Goal: Transaction & Acquisition: Purchase product/service

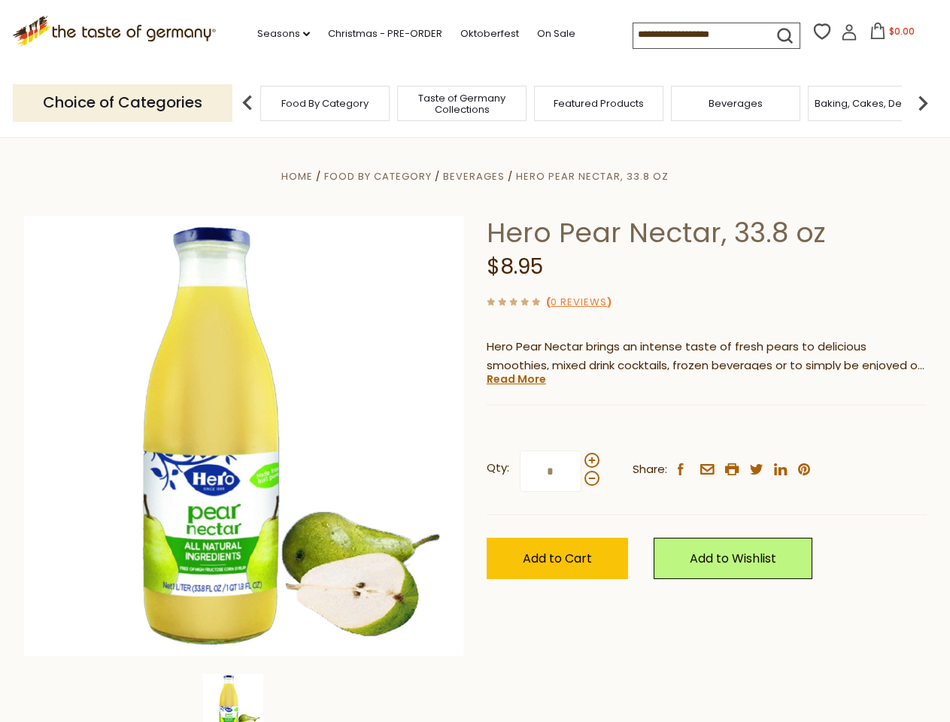
click at [475, 361] on div "Home Food By Category [GEOGRAPHIC_DATA] Hero Pear Nectar, 33.8 oz Hero Pear Nec…" at bounding box center [475, 456] width 925 height 579
click at [278, 34] on link "Seasons dropdown_arrow" at bounding box center [283, 34] width 53 height 17
click at [889, 35] on span "$0.00" at bounding box center [902, 31] width 26 height 13
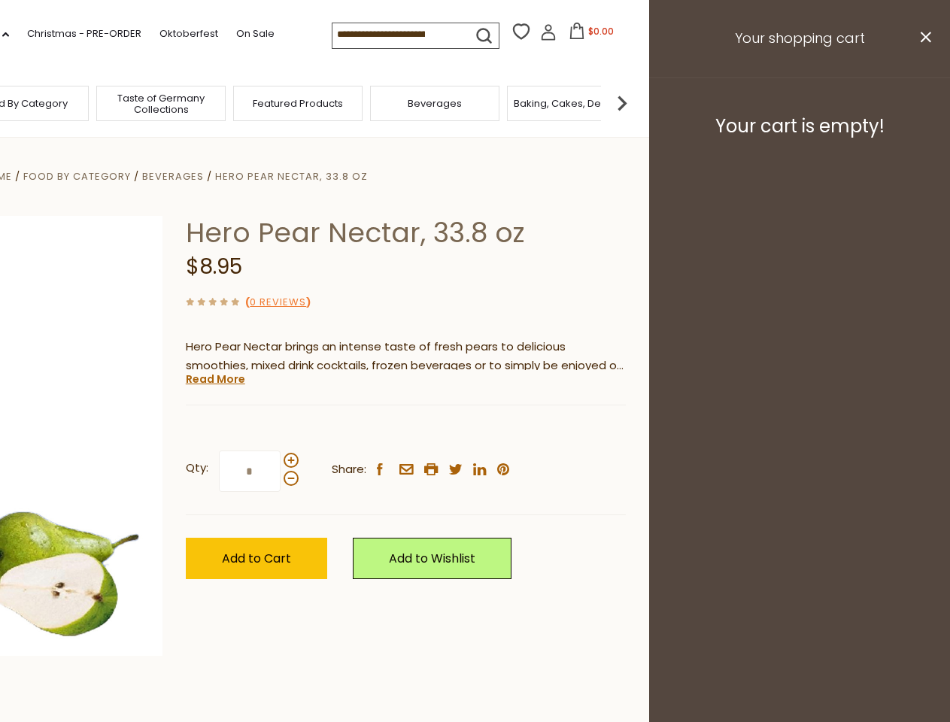
click at [127, 102] on div "All Seasons Recipes Game Day [DATE] [DATE] [DATE][PERSON_NAME] [DATE] Springfes…" at bounding box center [41, 354] width 171 height 638
click at [923, 102] on footer "Your cart is empty!" at bounding box center [799, 125] width 301 height 97
click at [475, 429] on div "Qty: * Share: facebook email printer twitter linkedin pinterest" at bounding box center [406, 471] width 440 height 87
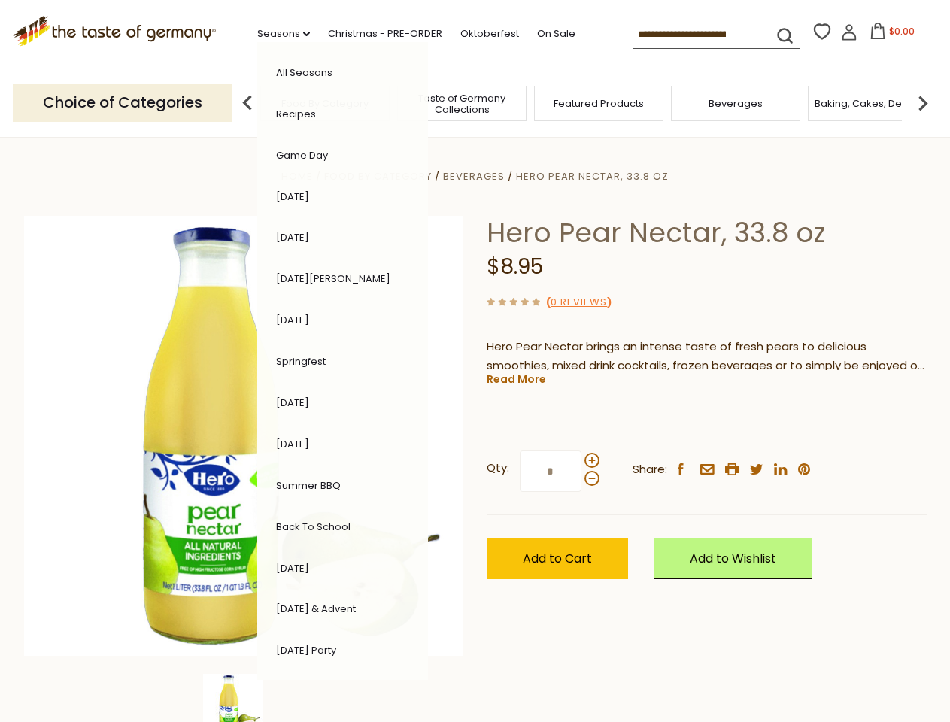
click at [244, 698] on div "Home Food By Category [GEOGRAPHIC_DATA] Hero Pear Nectar, 33.8 oz Hero Pear Nec…" at bounding box center [475, 456] width 925 height 579
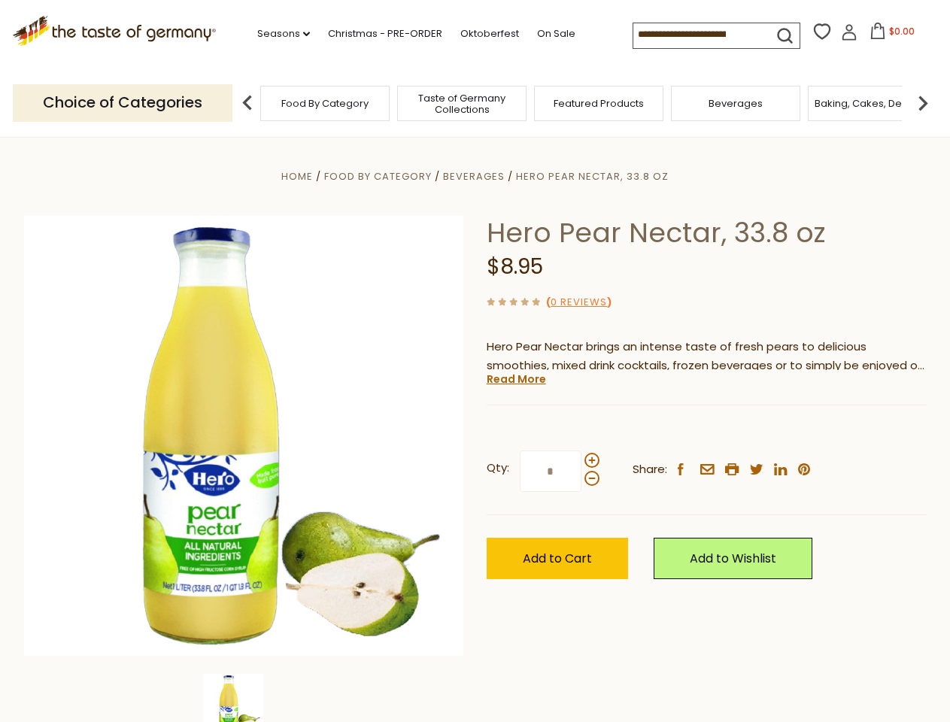
click at [244, 698] on img at bounding box center [233, 704] width 60 height 60
click at [515, 379] on link "Read More" at bounding box center [516, 379] width 59 height 15
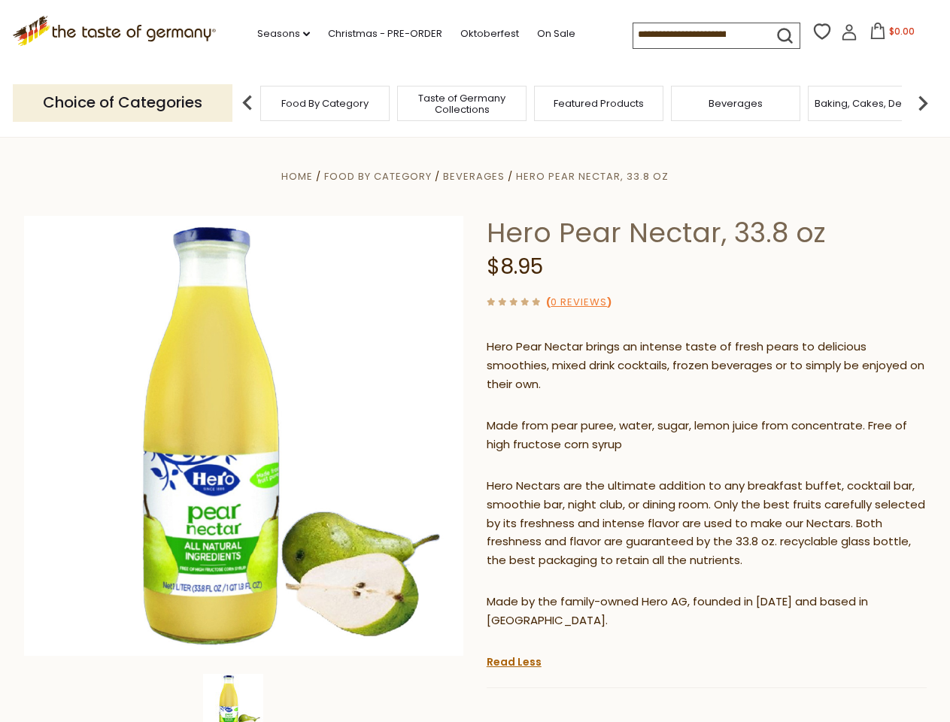
click at [591, 477] on p "Hero Nectars are the ultimate addition to any breakfast buffet, cocktail bar, s…" at bounding box center [707, 524] width 440 height 94
